Goal: Task Accomplishment & Management: Manage account settings

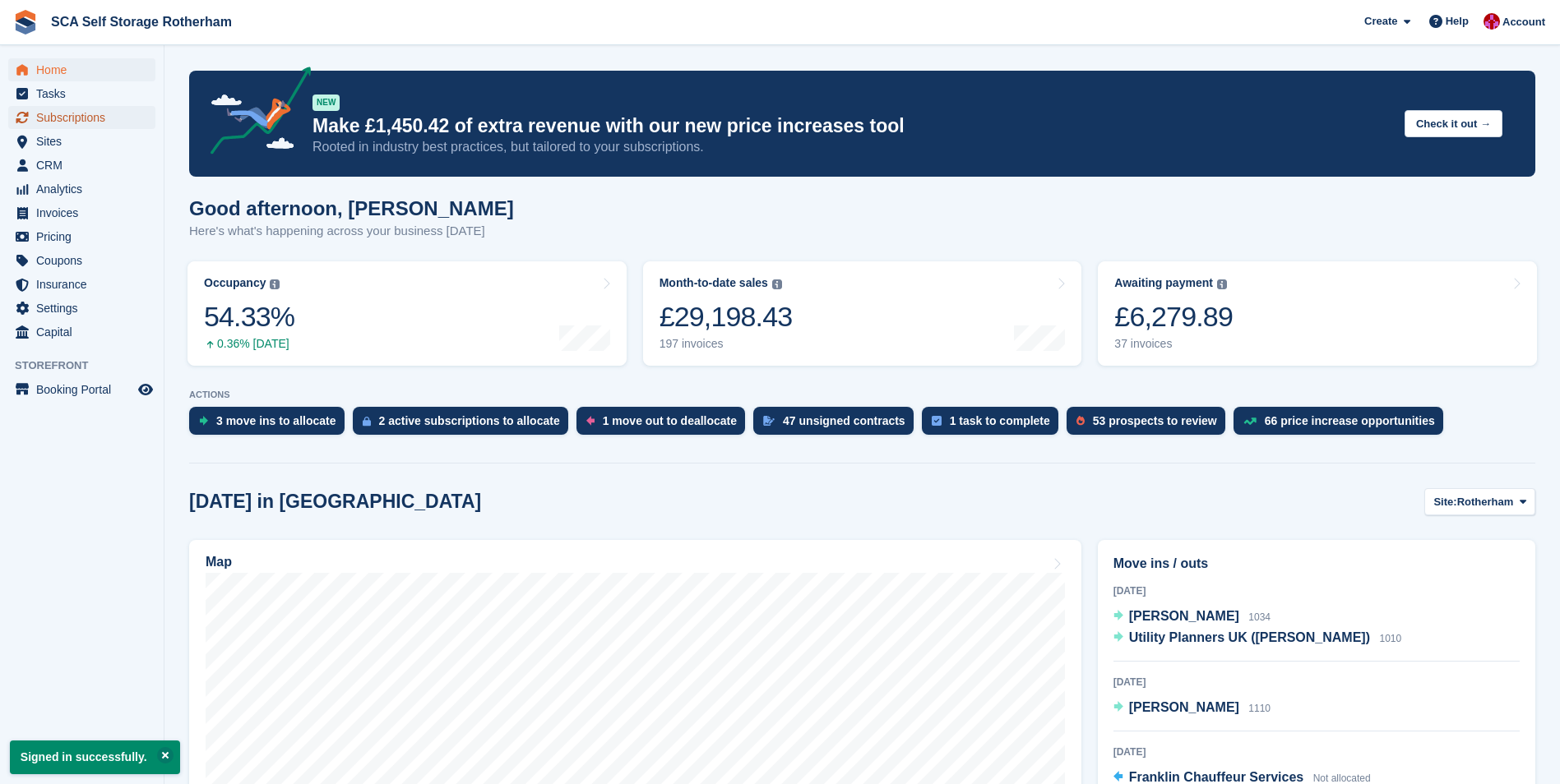
click at [81, 115] on span "Subscriptions" at bounding box center [86, 118] width 99 height 23
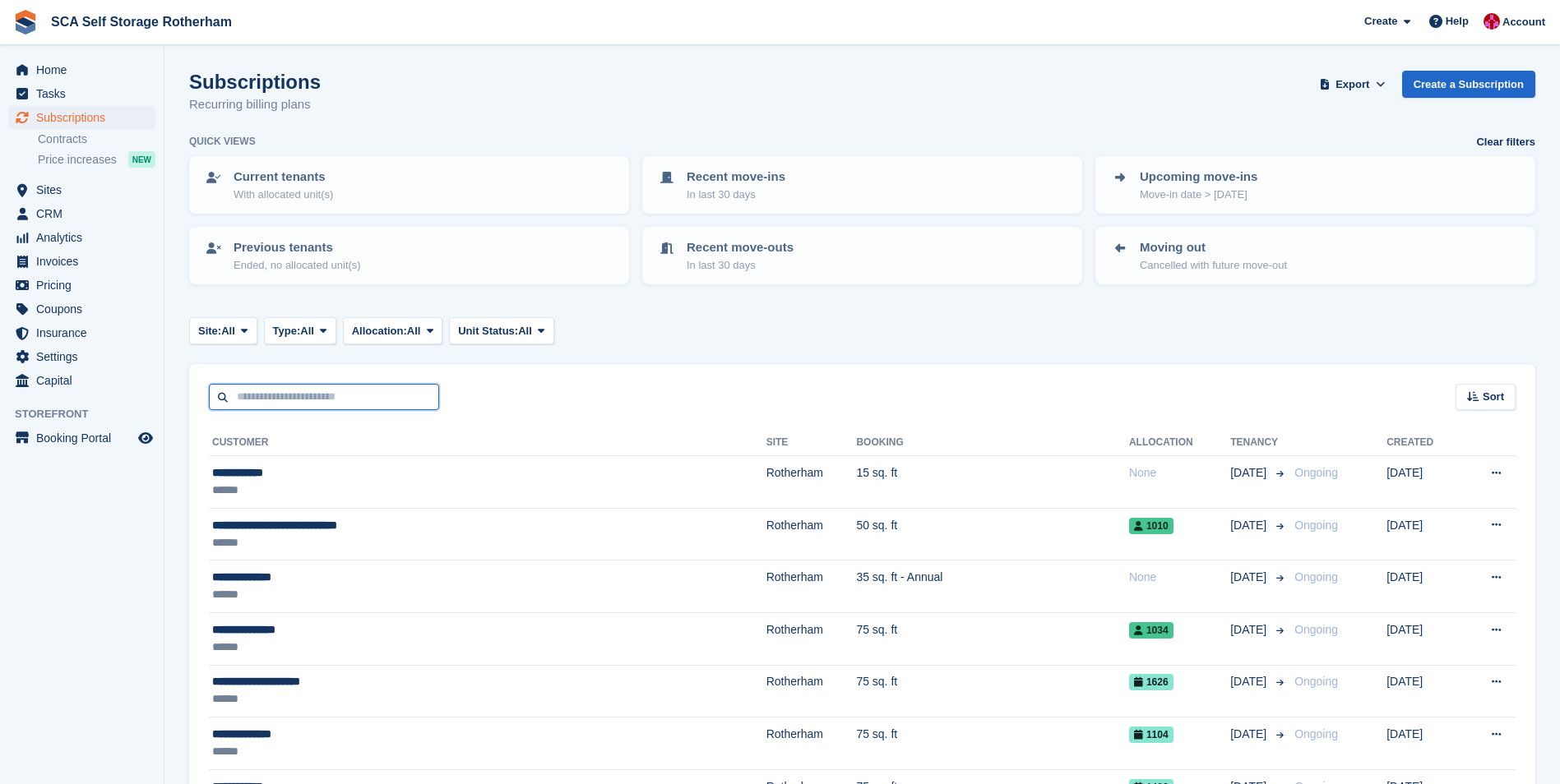
click at [312, 398] on input "text" at bounding box center [323, 397] width 230 height 27
type input "*"
type input "*****"
